Goal: Information Seeking & Learning: Learn about a topic

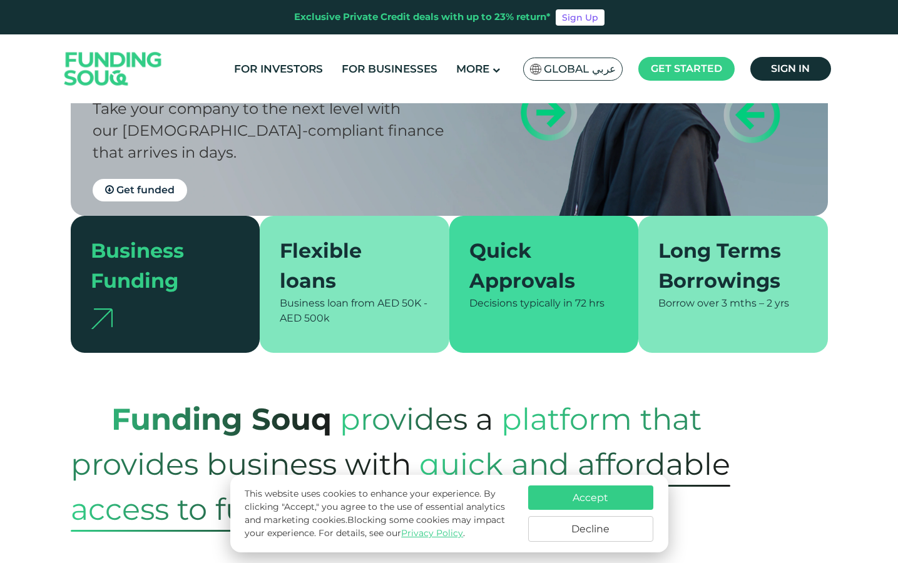
scroll to position [233, 0]
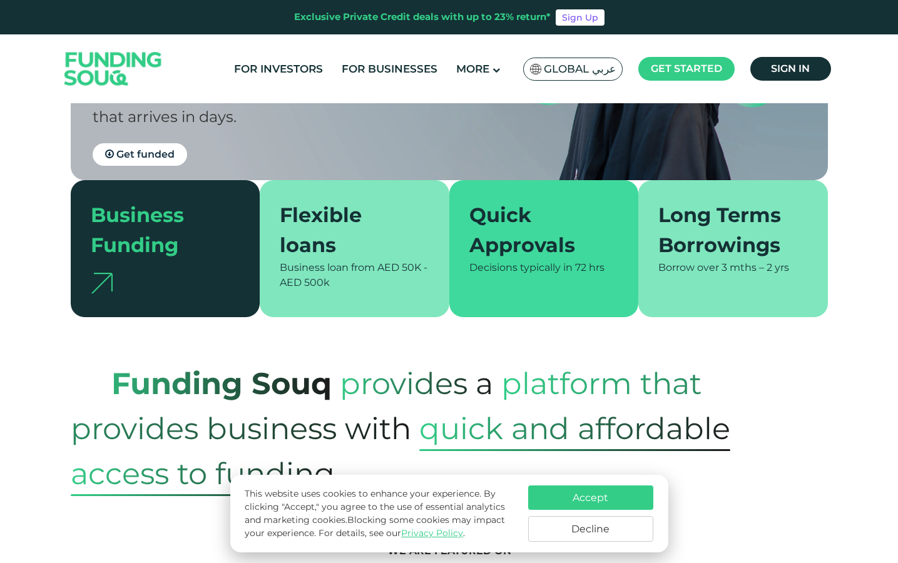
click at [300, 276] on div "Business loan from AED 50K - AED 500k" at bounding box center [355, 275] width 150 height 30
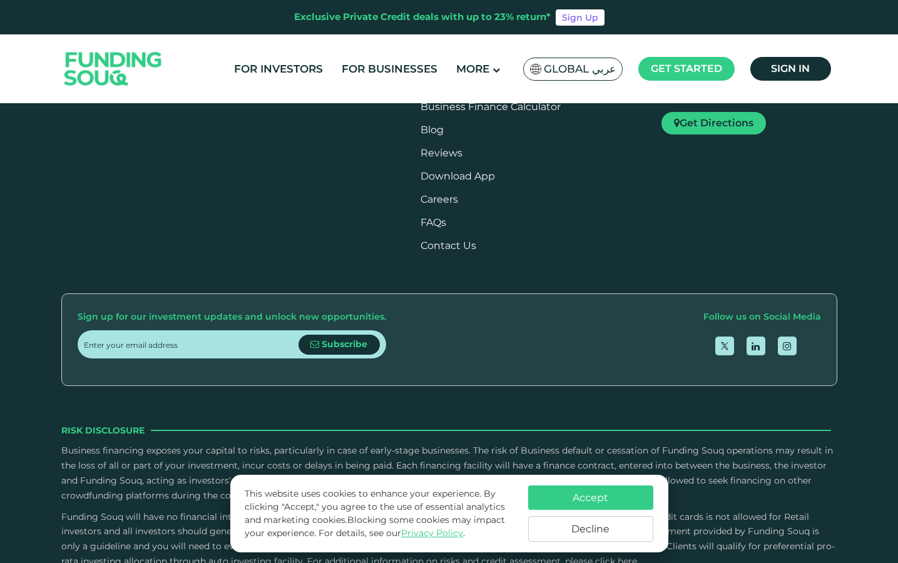
scroll to position [1981, 0]
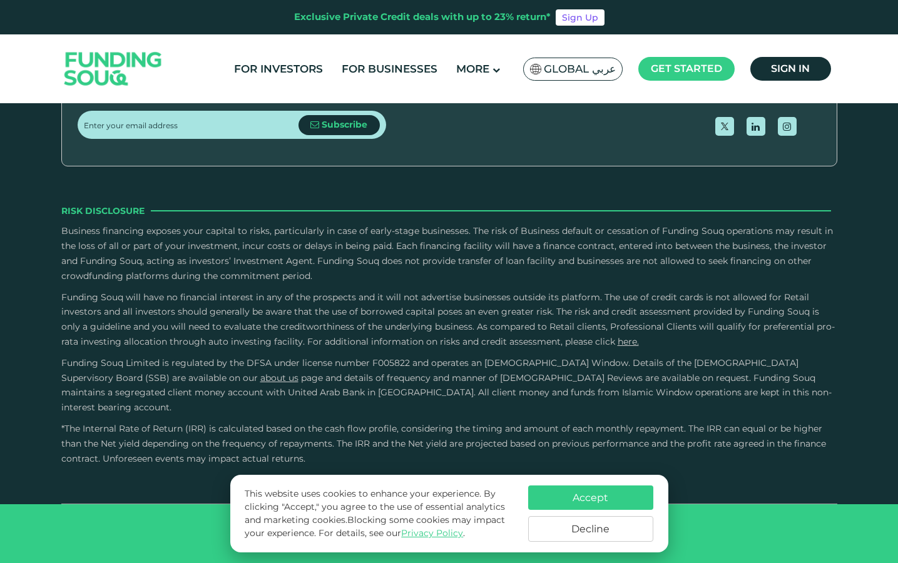
drag, startPoint x: 225, startPoint y: 255, endPoint x: 156, endPoint y: 255, distance: 69.4
click at [386, 31] on div "Exclusive Private Credit deals with up to 23% return* Sign Up" at bounding box center [449, 17] width 898 height 34
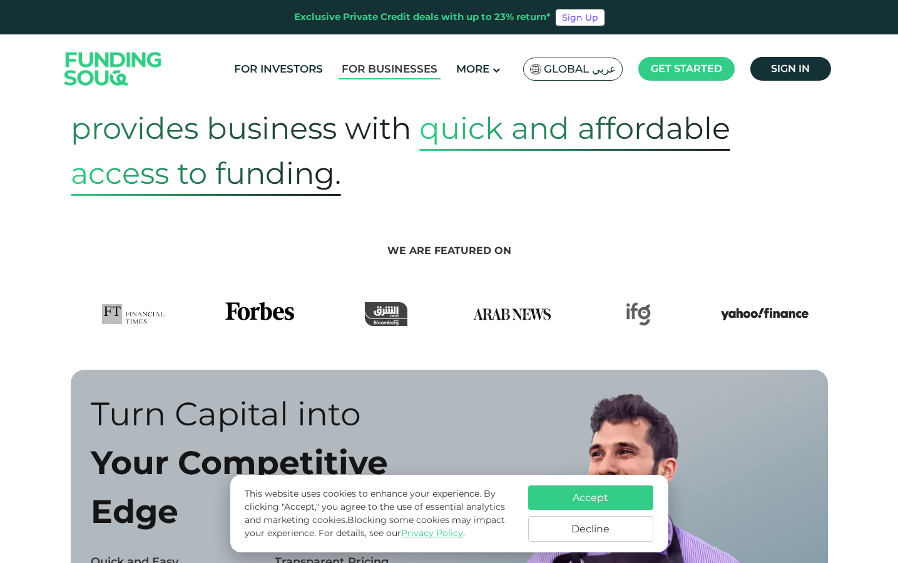
scroll to position [37, 0]
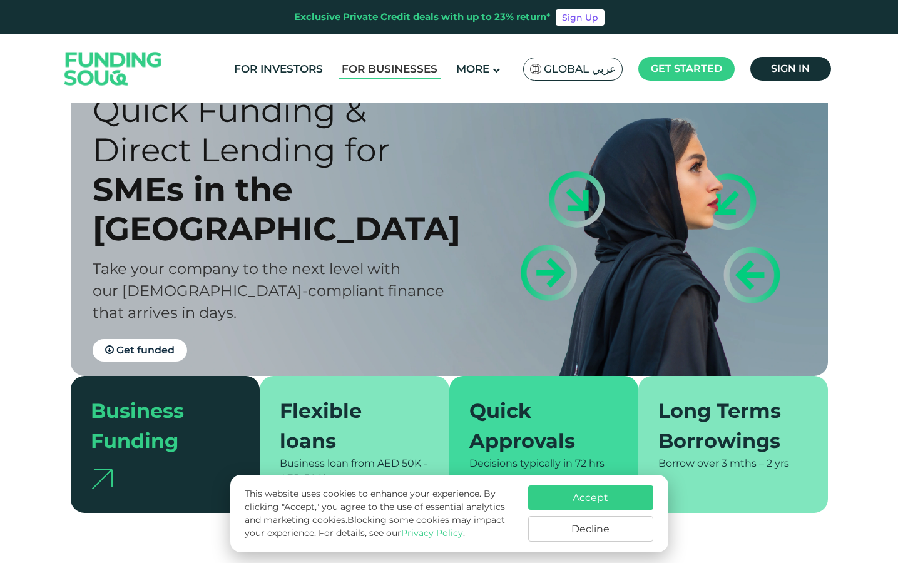
click at [378, 68] on link "For Businesses" at bounding box center [389, 69] width 102 height 21
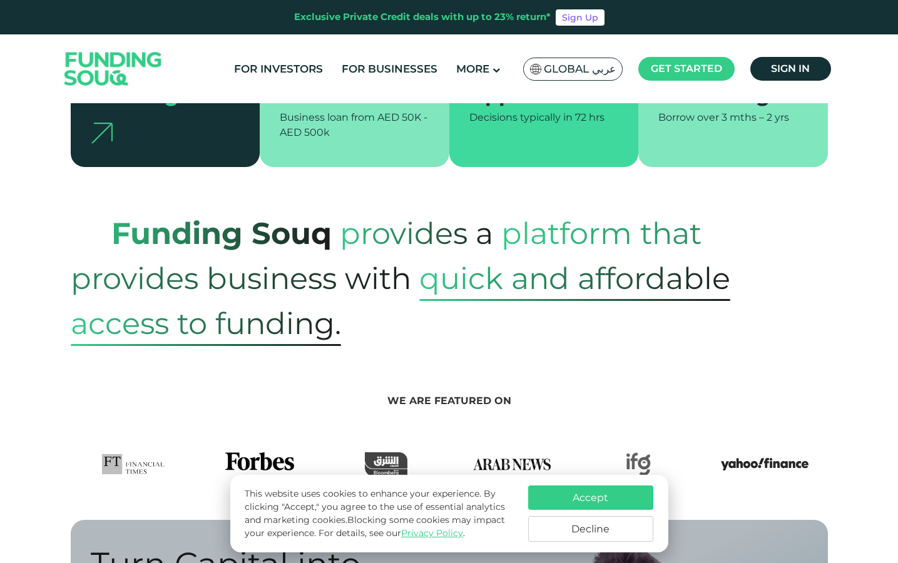
click at [523, 298] on span "quick and affordable" at bounding box center [574, 278] width 311 height 45
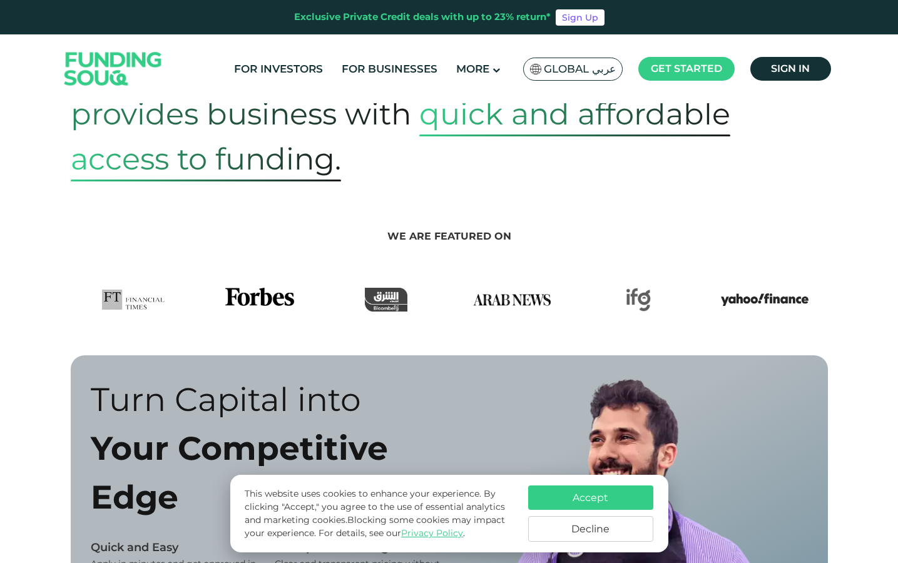
scroll to position [684, 0]
